Goal: Information Seeking & Learning: Learn about a topic

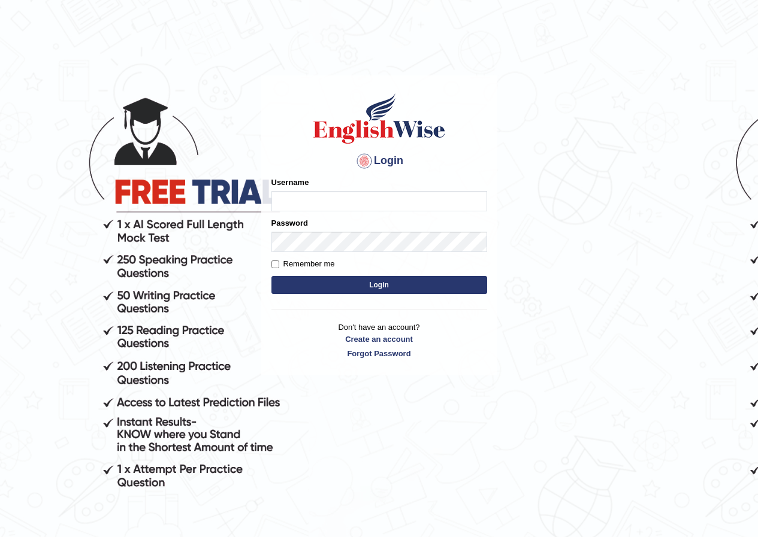
click at [313, 202] on input "Username" at bounding box center [379, 201] width 216 height 20
type input "razib_parramatta"
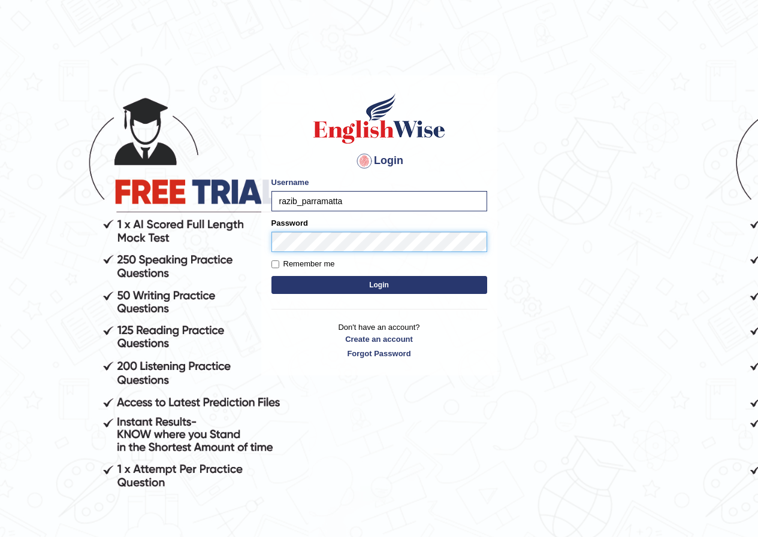
click at [271, 276] on button "Login" at bounding box center [379, 285] width 216 height 18
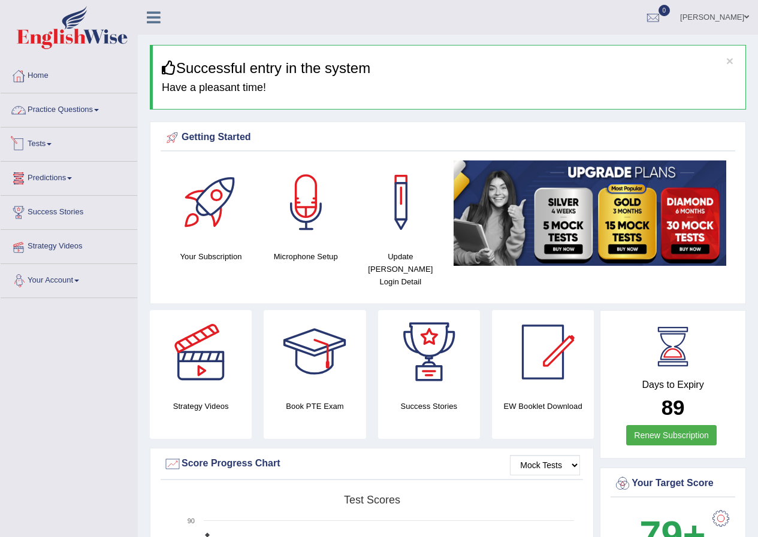
click at [87, 103] on link "Practice Questions" at bounding box center [69, 108] width 137 height 30
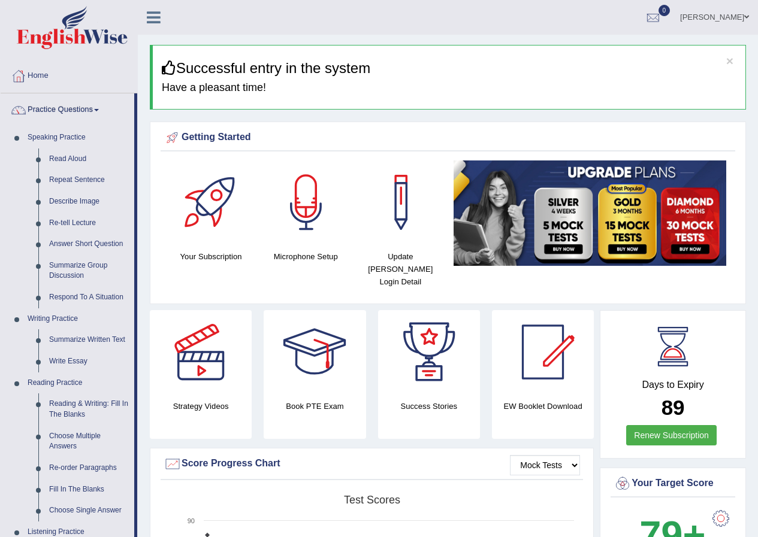
click at [81, 104] on link "Practice Questions" at bounding box center [68, 108] width 134 height 30
click at [95, 107] on link "Practice Questions" at bounding box center [68, 108] width 134 height 30
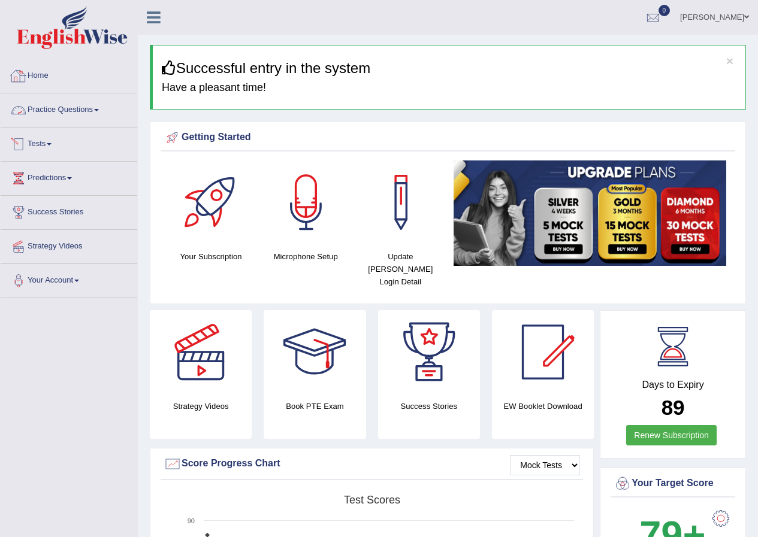
click at [57, 146] on link "Tests" at bounding box center [69, 143] width 137 height 30
click at [32, 146] on link "Tests" at bounding box center [69, 143] width 137 height 30
click at [40, 144] on link "Tests" at bounding box center [69, 143] width 137 height 30
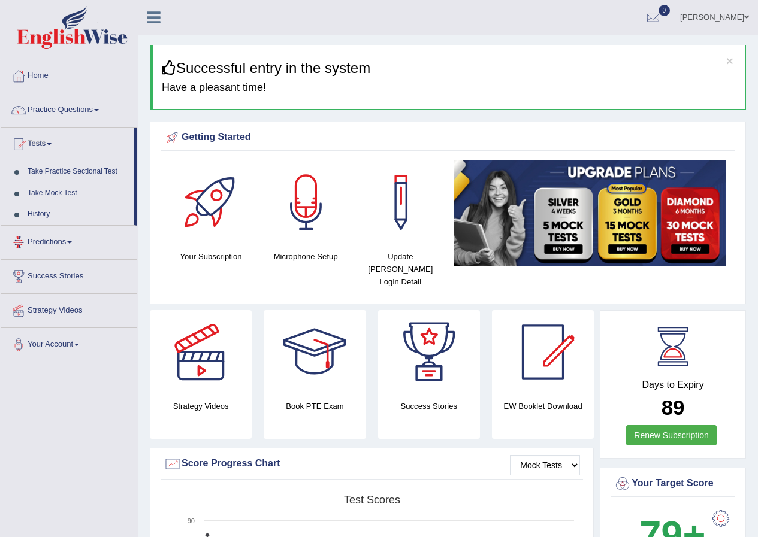
click at [51, 242] on link "Predictions" at bounding box center [69, 241] width 137 height 30
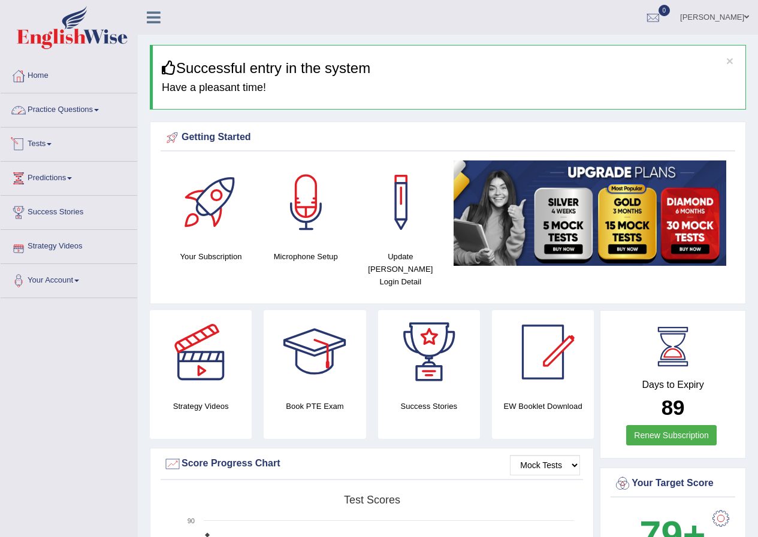
click at [73, 110] on link "Practice Questions" at bounding box center [69, 108] width 137 height 30
click at [95, 110] on link "Practice Questions" at bounding box center [69, 108] width 137 height 30
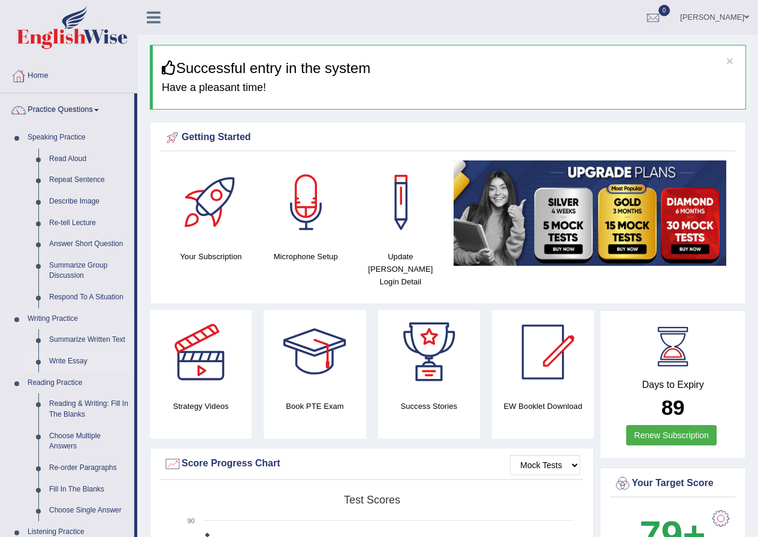
click at [75, 360] on link "Write Essay" at bounding box center [89, 362] width 90 height 22
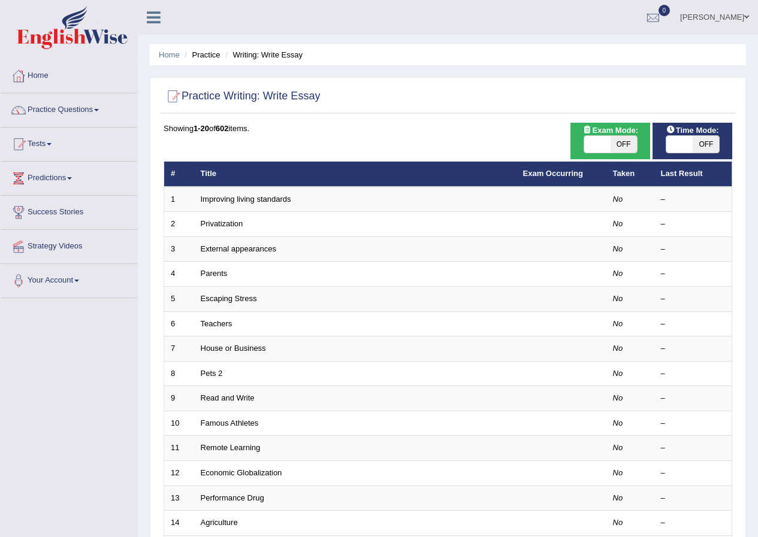
click at [620, 150] on span "OFF" at bounding box center [623, 144] width 26 height 17
checkbox input "true"
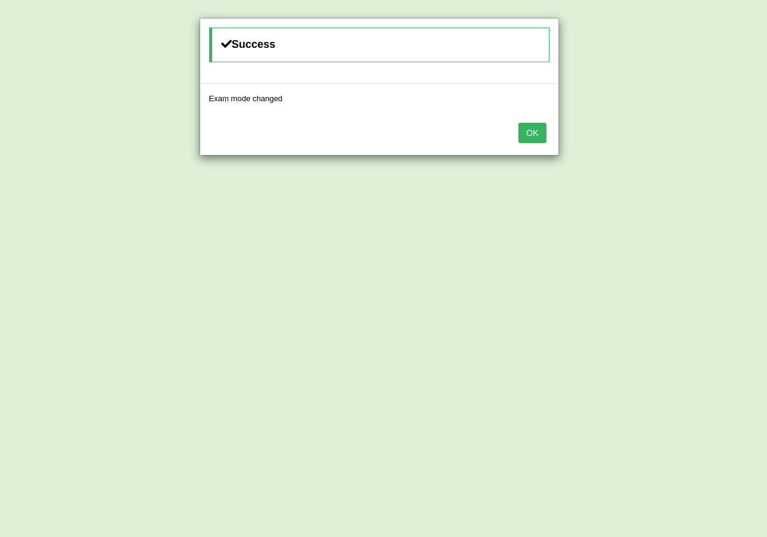
click at [525, 128] on button "OK" at bounding box center [532, 133] width 28 height 20
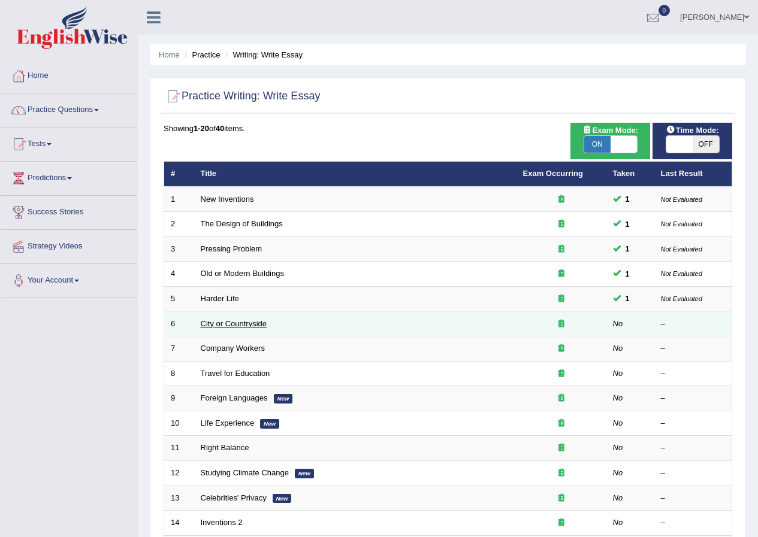
click at [234, 325] on link "City or Countryside" at bounding box center [234, 323] width 66 height 9
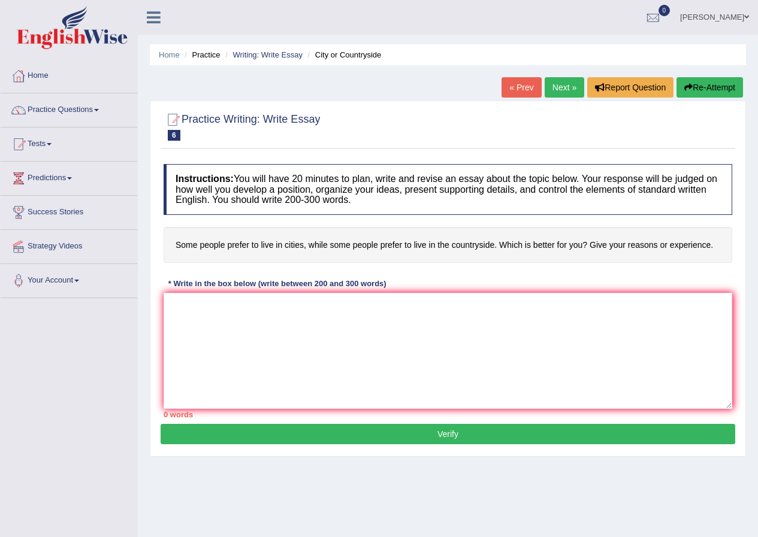
type textarea "The mass media, such as TV, radio and newspapers, hav an influence on people, p…"
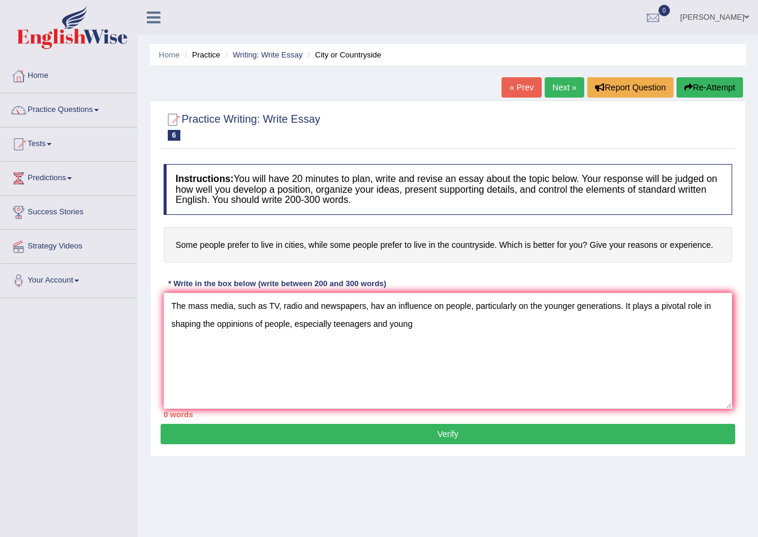
click at [246, 164] on div "Instructions: You will have 20 minutes to plan, write and revise an essay about…" at bounding box center [448, 291] width 574 height 266
click at [440, 328] on textarea "The mass media, such as TV, radio and newspapers, hav an influence on people, p…" at bounding box center [448, 351] width 568 height 116
drag, startPoint x: 419, startPoint y: 326, endPoint x: 210, endPoint y: 311, distance: 209.6
click at [154, 312] on div "Practice Writing: Write Essay 6 City or Countryside Instructions: You will have…" at bounding box center [448, 279] width 596 height 356
